Goal: Task Accomplishment & Management: Manage account settings

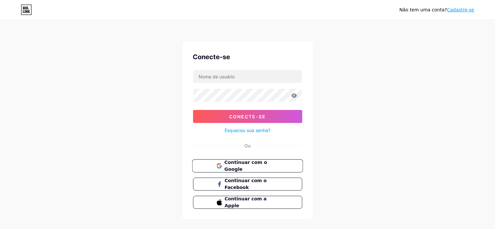
click at [246, 169] on button "Continuar com o Google" at bounding box center [247, 165] width 111 height 13
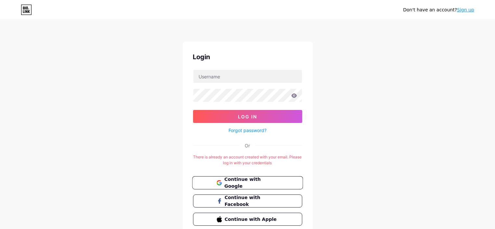
click at [247, 181] on span "Continue with Google" at bounding box center [251, 183] width 54 height 14
click at [258, 183] on span "Continue with Google" at bounding box center [251, 183] width 54 height 14
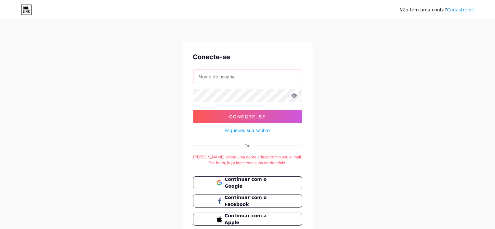
click at [251, 77] on input "text" at bounding box center [247, 76] width 109 height 13
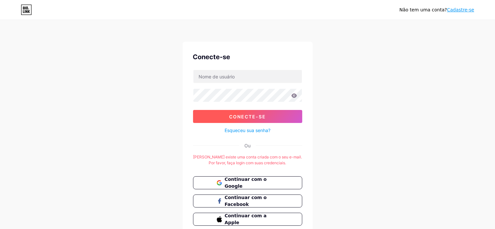
click at [243, 119] on button "Conecte-se" at bounding box center [247, 116] width 109 height 13
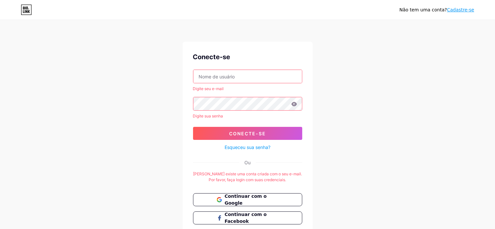
click at [217, 76] on input "text" at bounding box center [247, 76] width 109 height 13
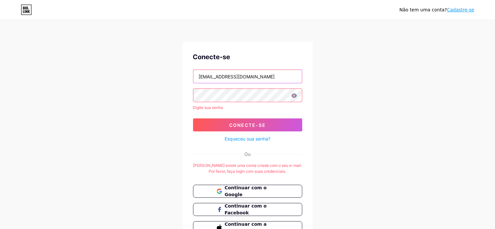
type input "mauna.arquitetura@gmail.com"
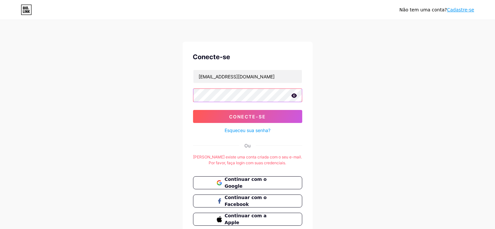
click at [193, 110] on button "Conecte-se" at bounding box center [247, 116] width 109 height 13
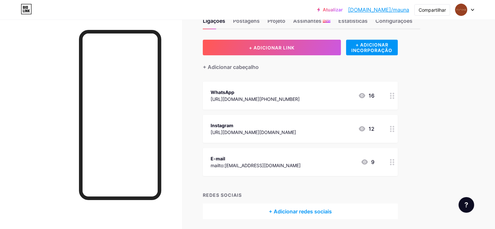
scroll to position [32, 0]
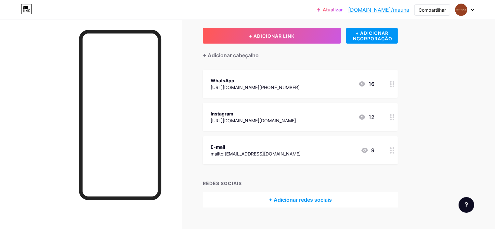
click at [394, 83] on circle at bounding box center [393, 84] width 2 height 2
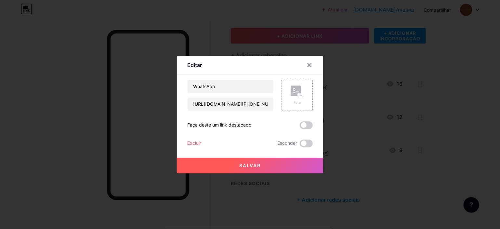
click at [461, 93] on div at bounding box center [250, 114] width 500 height 229
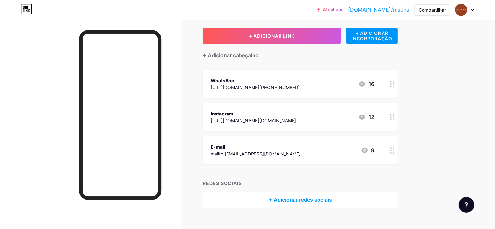
click at [394, 84] on icon at bounding box center [392, 84] width 5 height 6
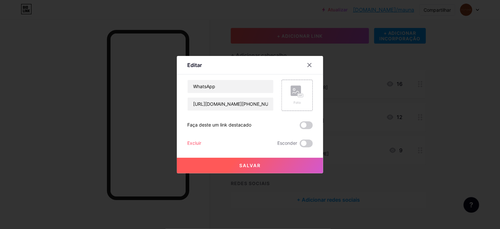
click at [452, 82] on div at bounding box center [250, 114] width 500 height 229
